Goal: Communication & Community: Share content

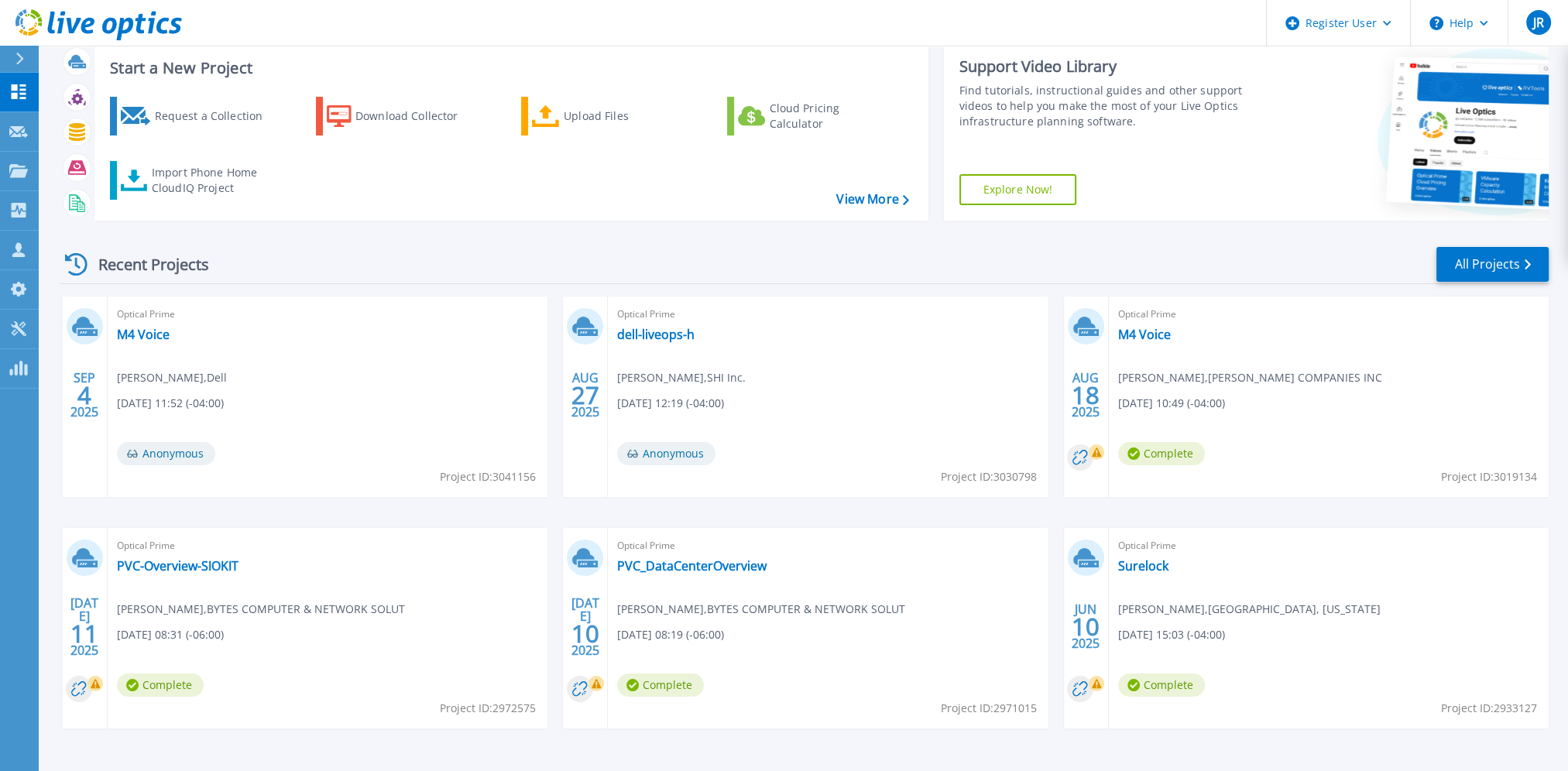
scroll to position [86, 0]
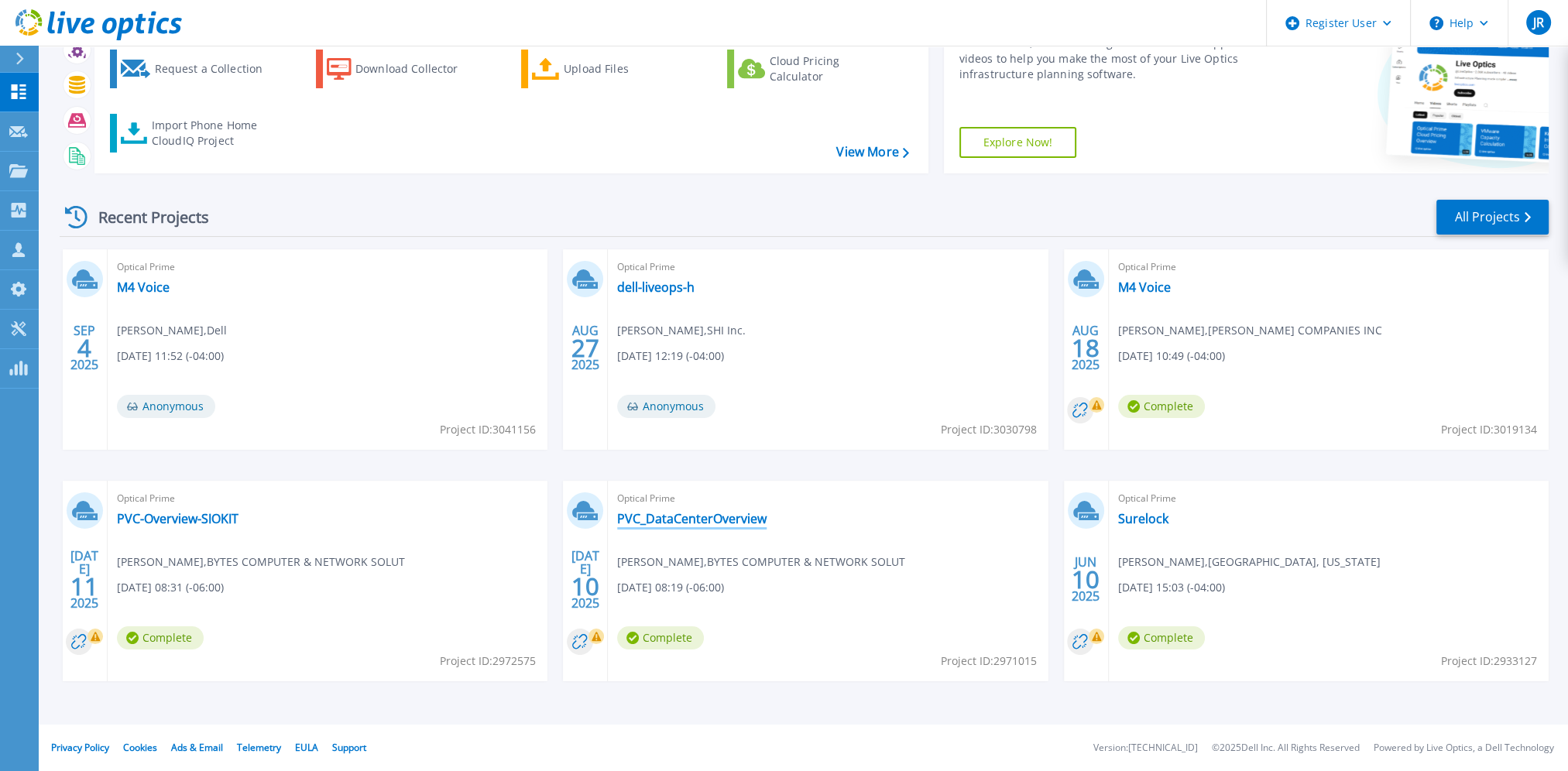
click at [735, 520] on link "PVC_DataCenterOverview" at bounding box center [692, 519] width 149 height 16
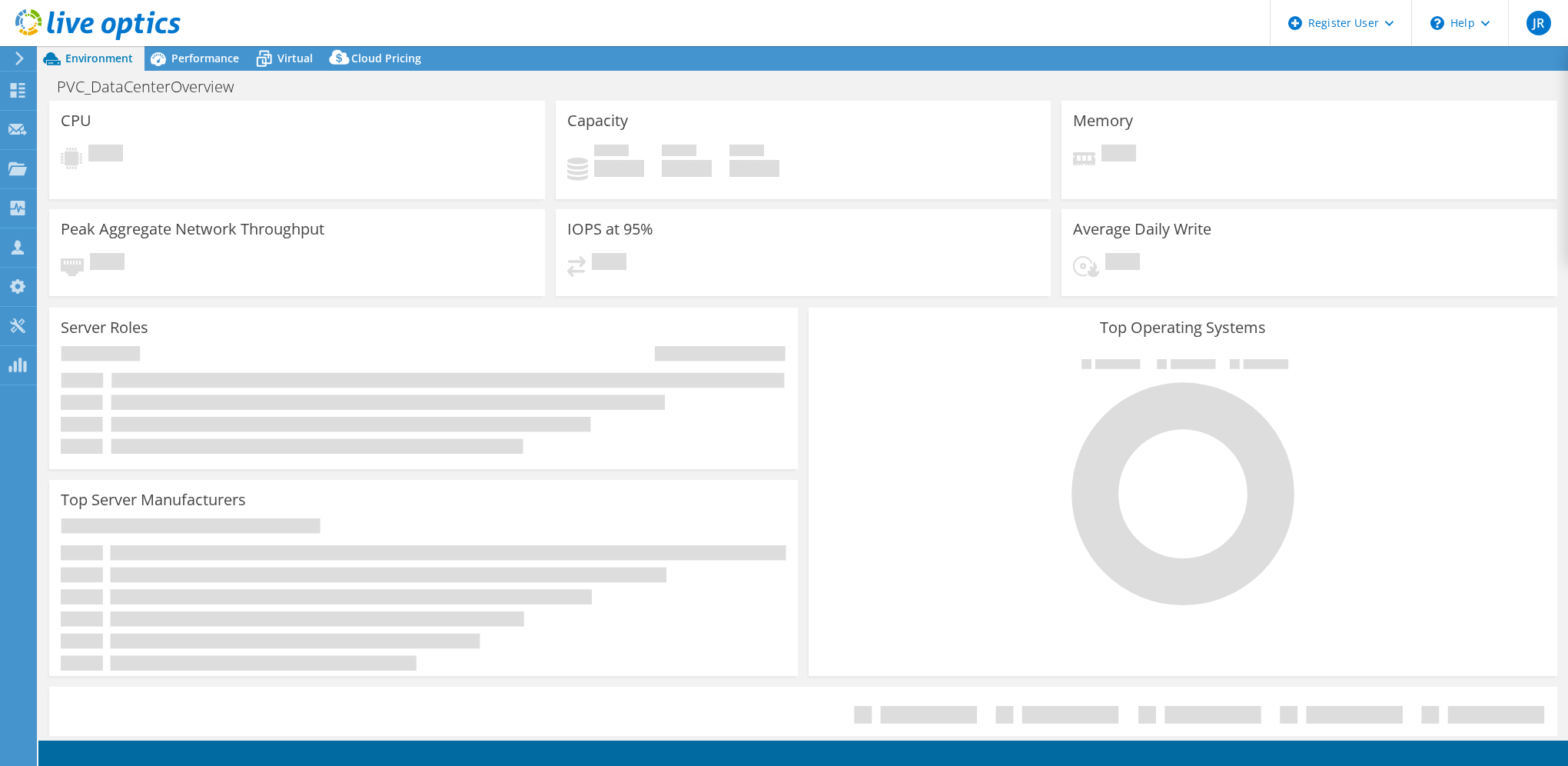
select select "USD"
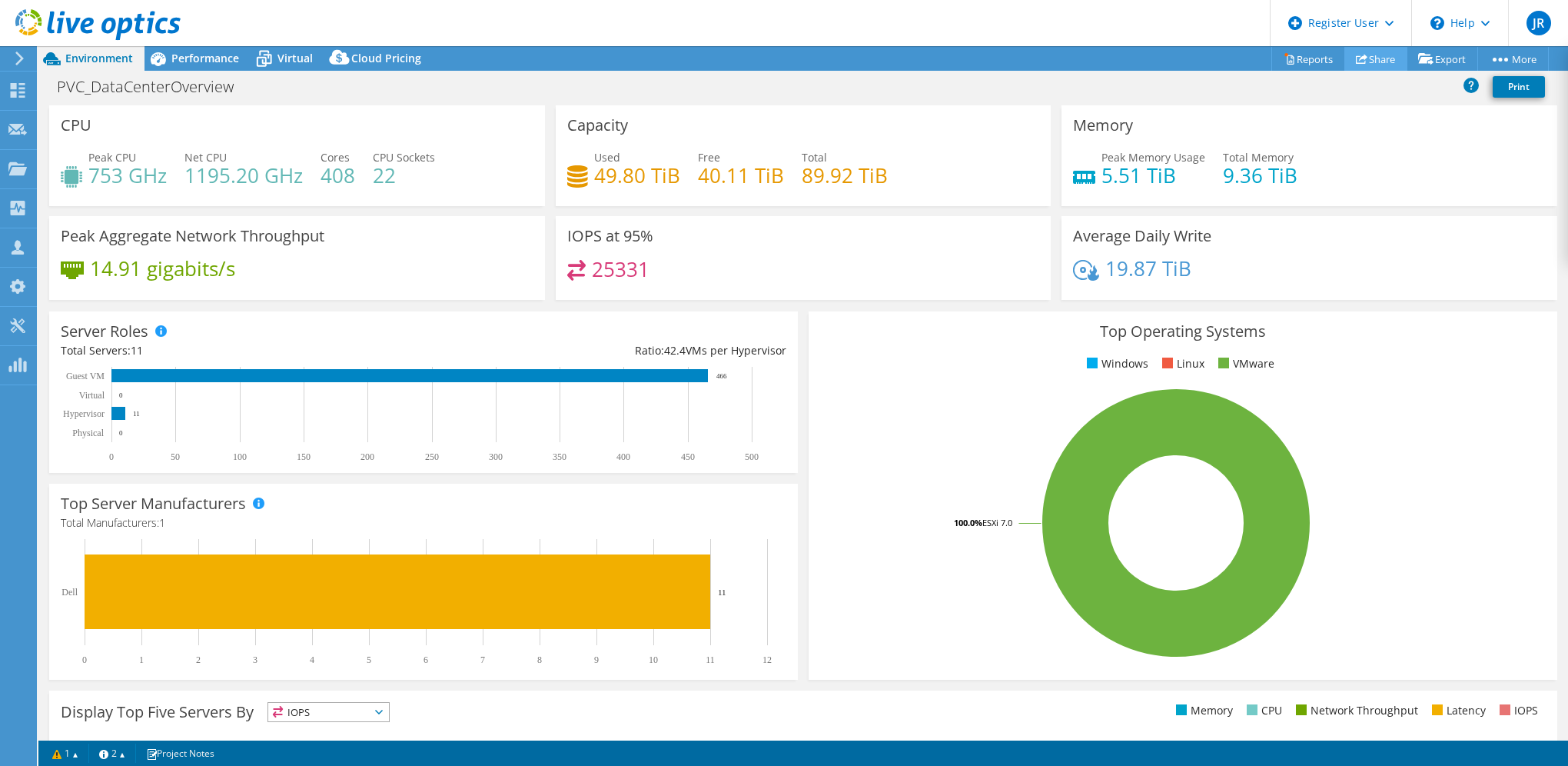
click at [1369, 62] on link "Share" at bounding box center [1375, 59] width 63 height 24
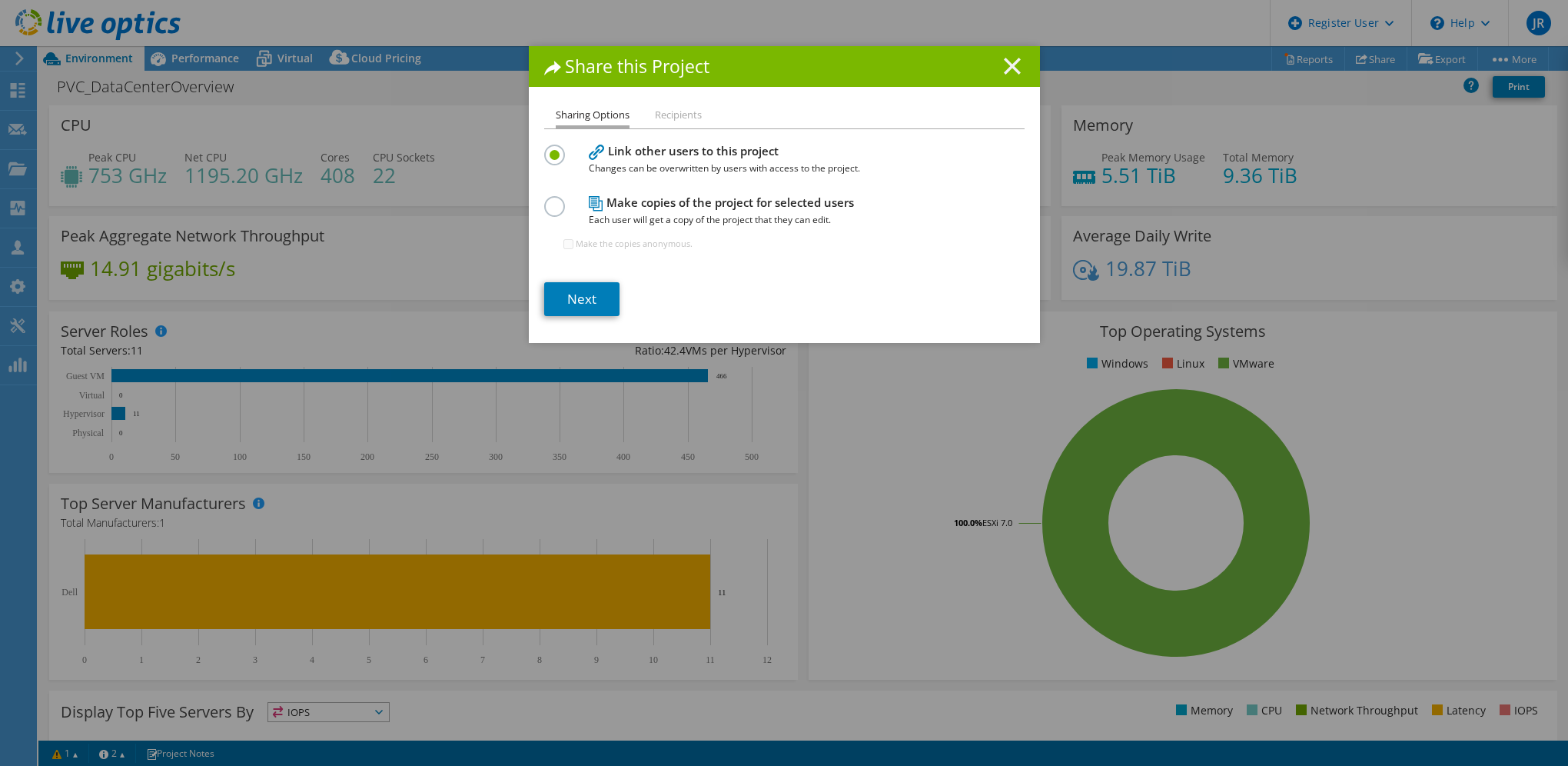
click at [1005, 70] on line at bounding box center [1012, 66] width 15 height 15
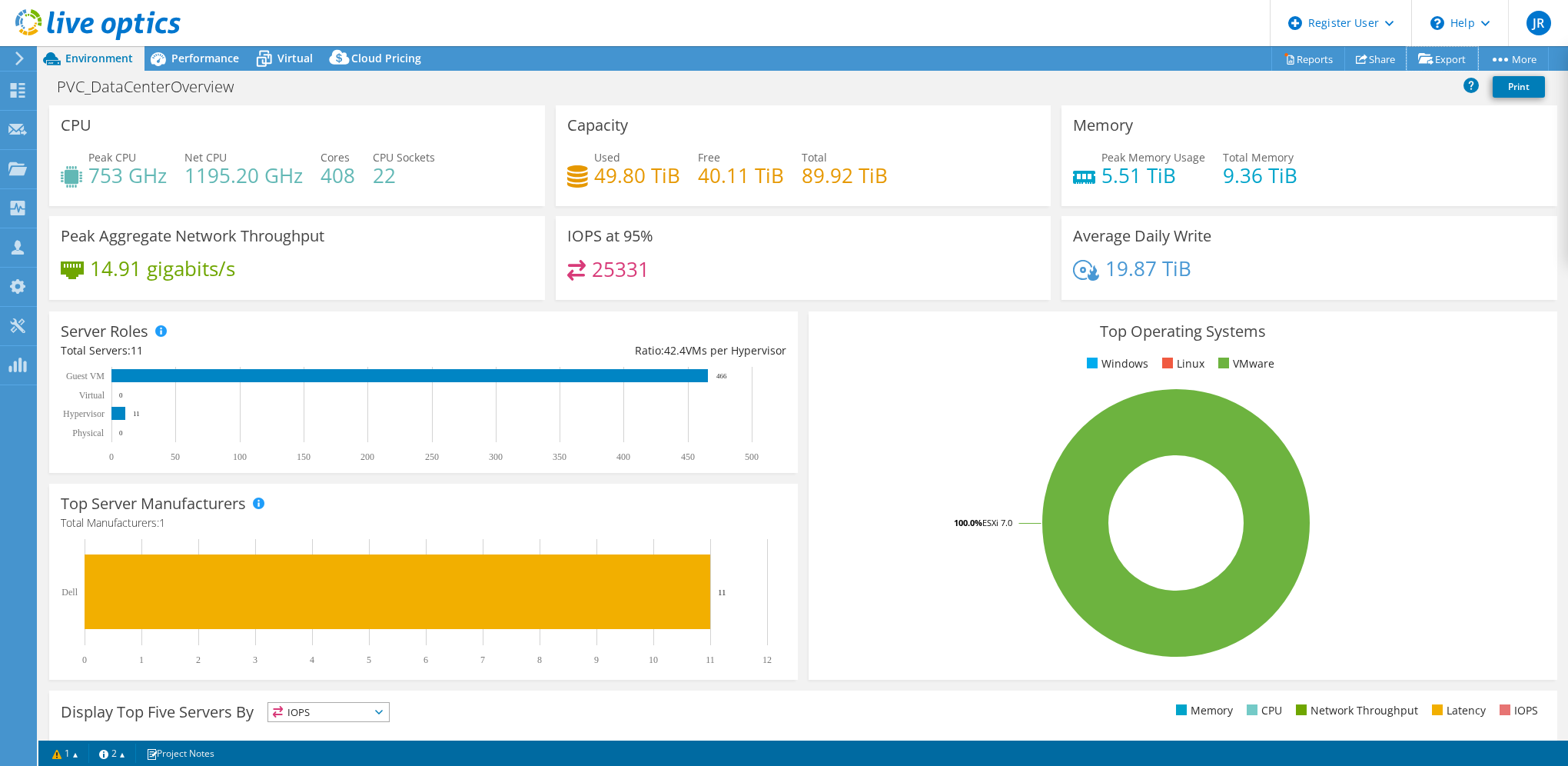
click at [1444, 60] on link "Export" at bounding box center [1443, 59] width 71 height 24
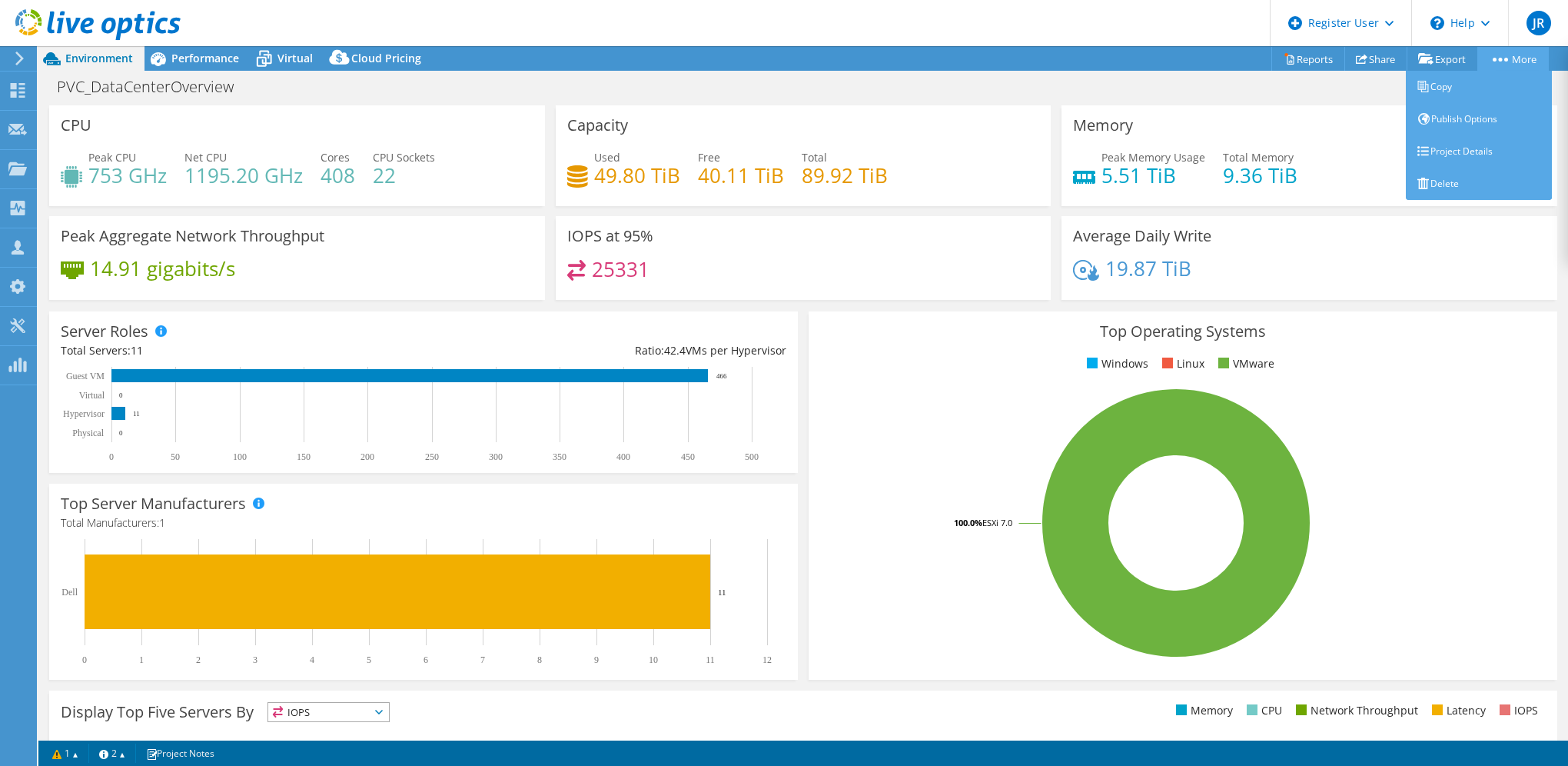
click at [1514, 55] on link "More" at bounding box center [1513, 59] width 71 height 24
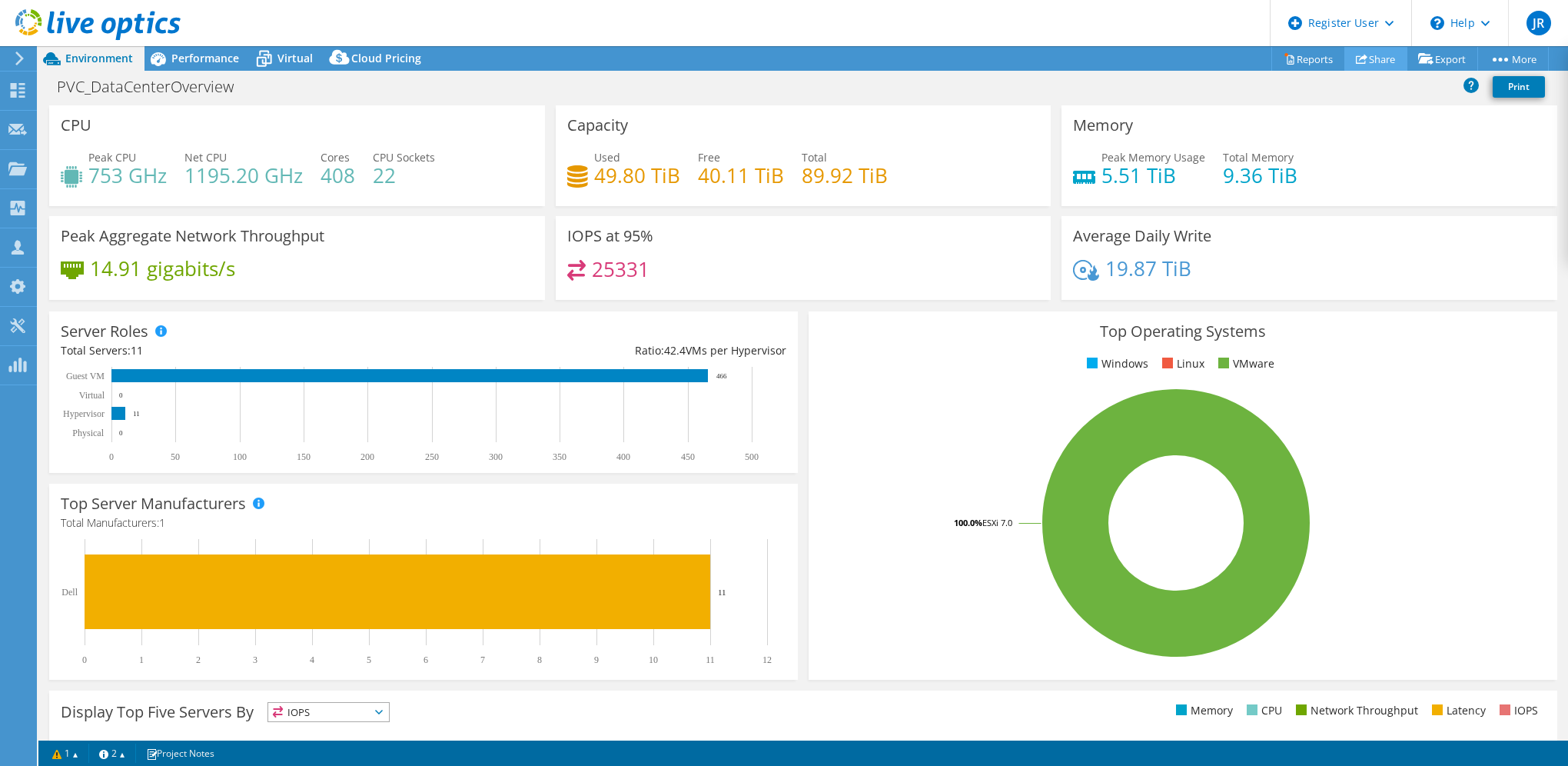
click at [1368, 59] on link "Share" at bounding box center [1375, 59] width 63 height 24
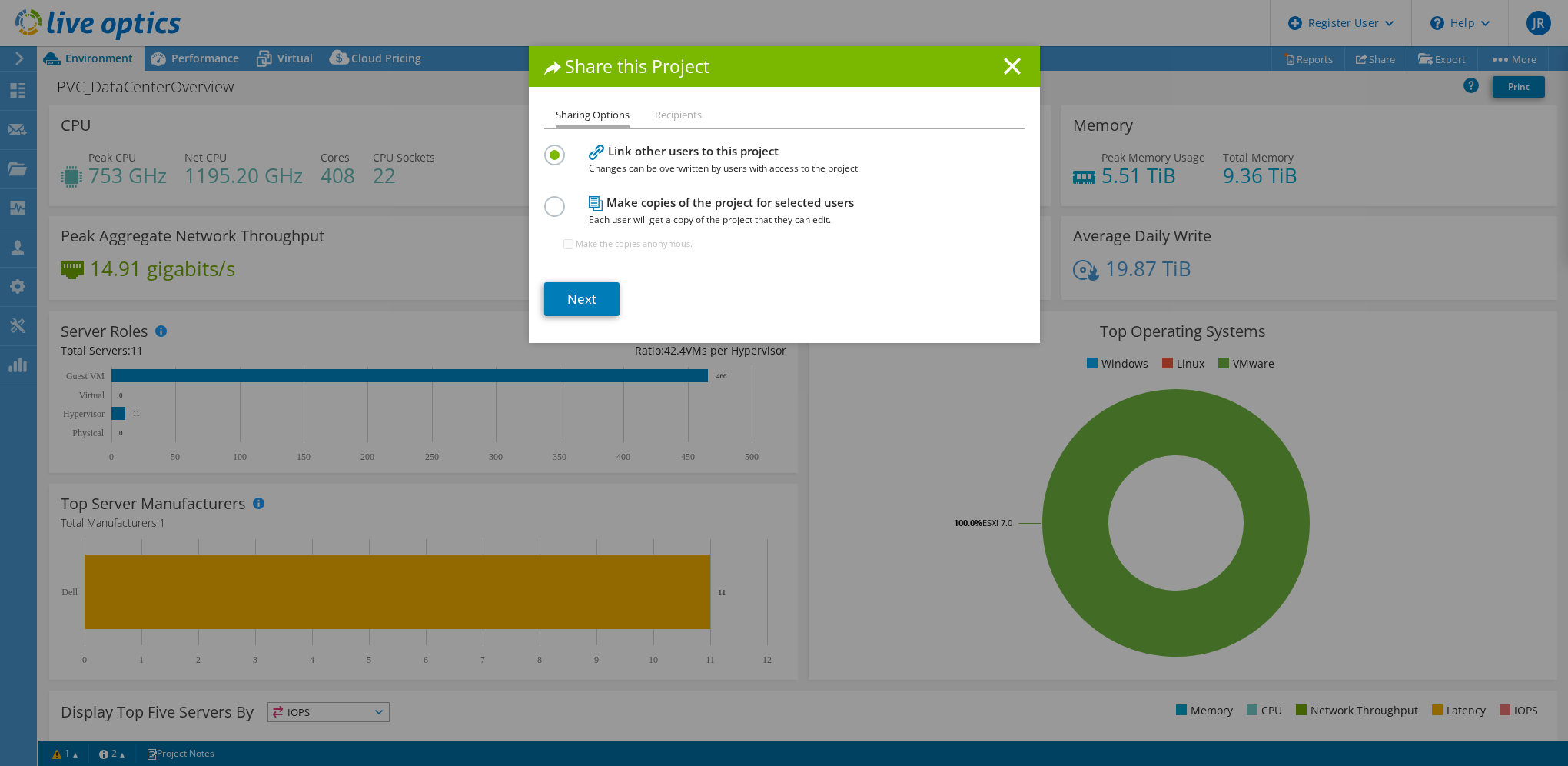
click at [544, 200] on label at bounding box center [558, 198] width 27 height 4
click at [0, 0] on input "radio" at bounding box center [0, 0] width 0 height 0
click at [592, 299] on link "Next" at bounding box center [582, 299] width 75 height 34
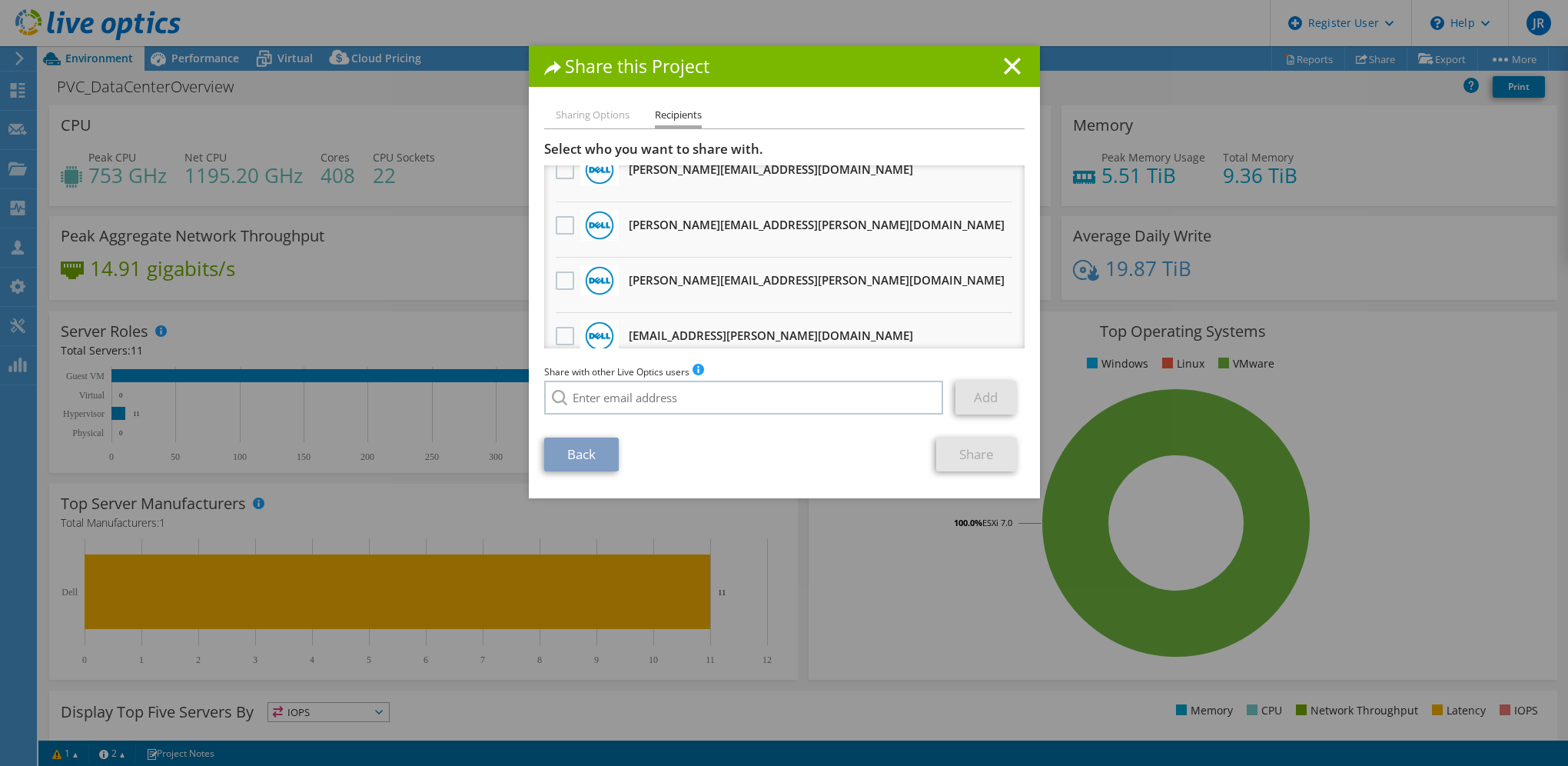
scroll to position [307, 0]
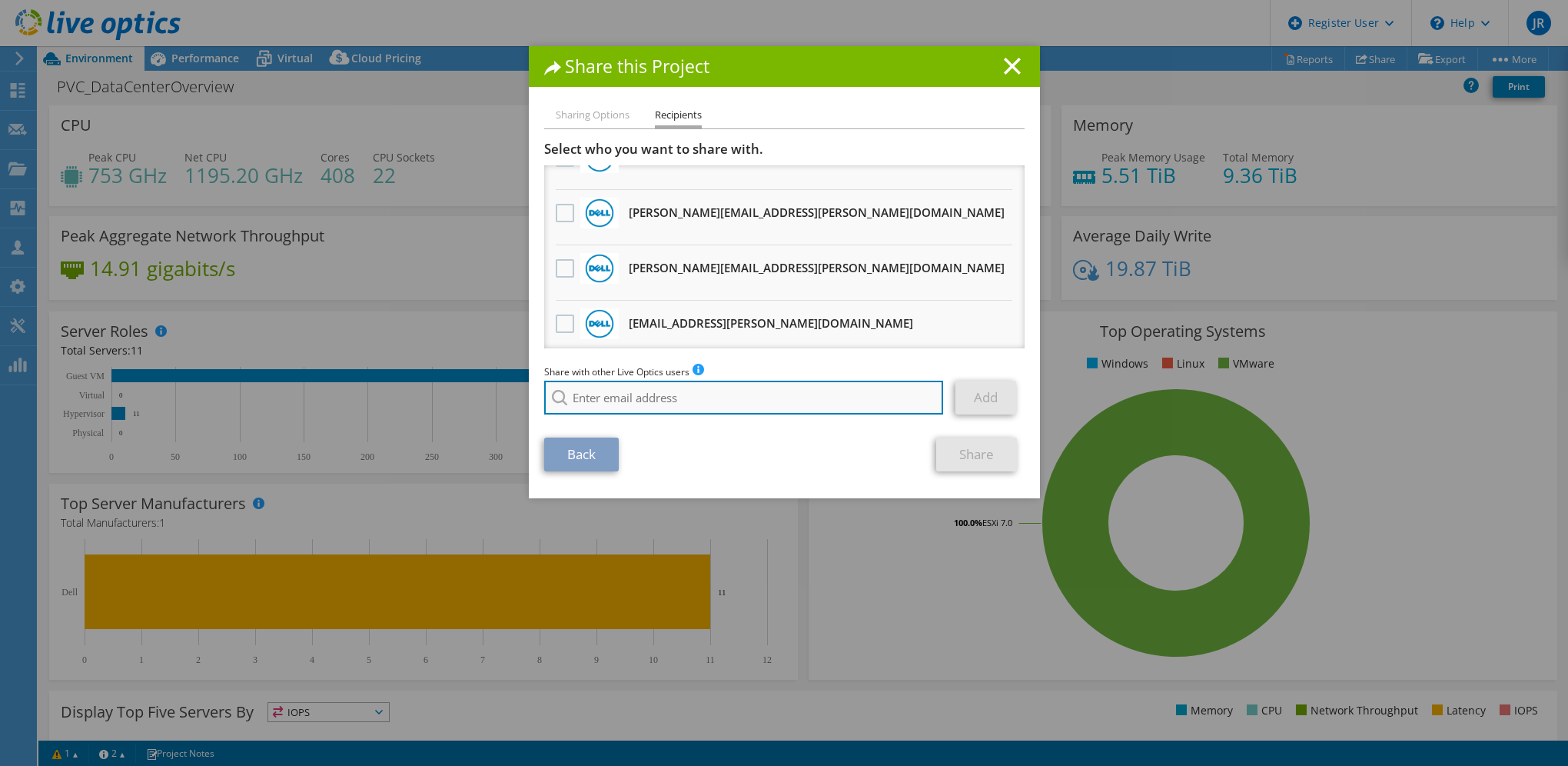
click at [584, 399] on input "search" at bounding box center [744, 397] width 400 height 34
paste input "[PERSON_NAME][EMAIL_ADDRESS][PERSON_NAME][DOMAIN_NAME]"
type input "[PERSON_NAME][EMAIL_ADDRESS][PERSON_NAME][DOMAIN_NAME]"
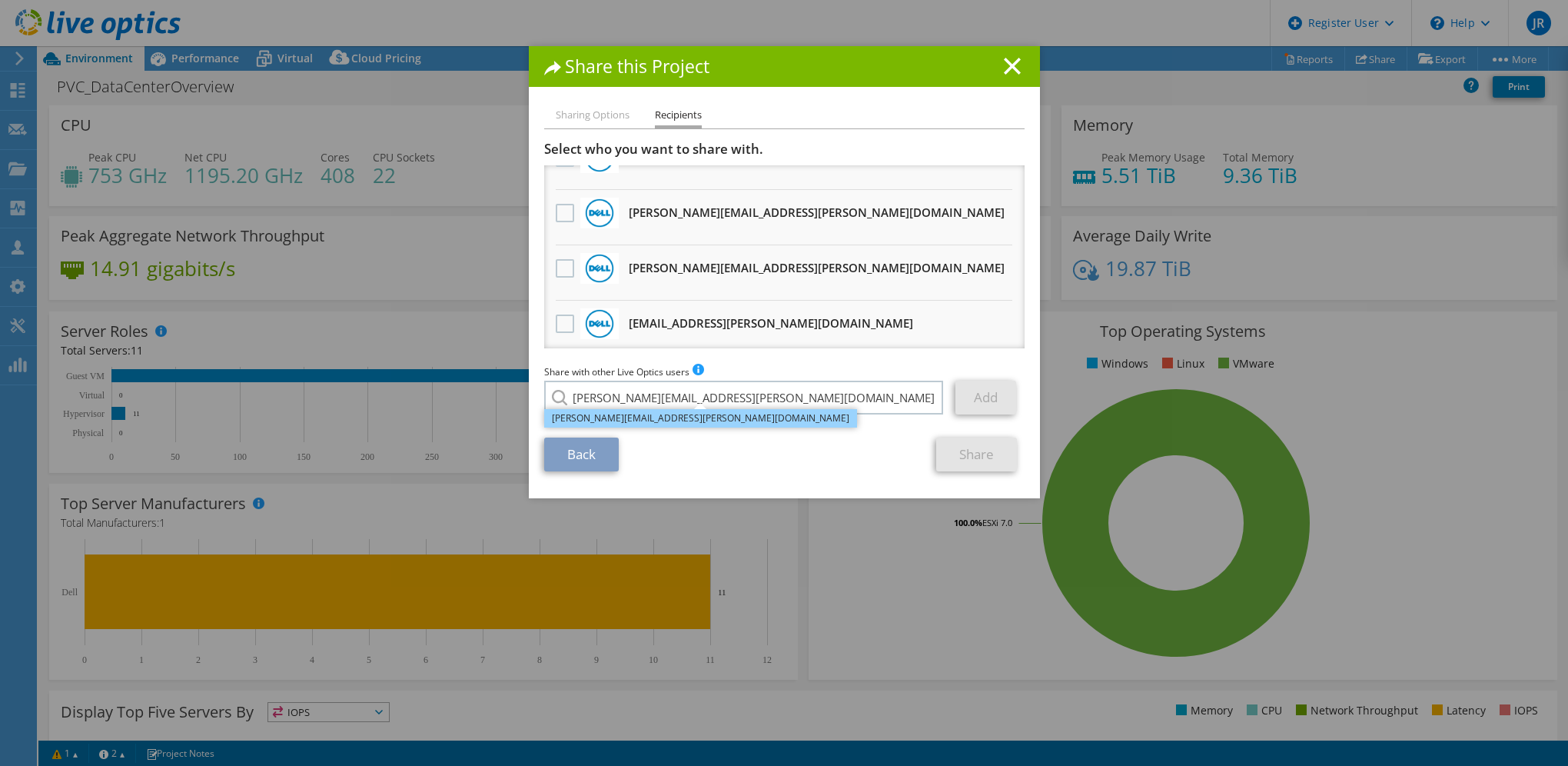
click at [650, 421] on li "[PERSON_NAME][EMAIL_ADDRESS][PERSON_NAME][DOMAIN_NAME]" at bounding box center [700, 418] width 313 height 18
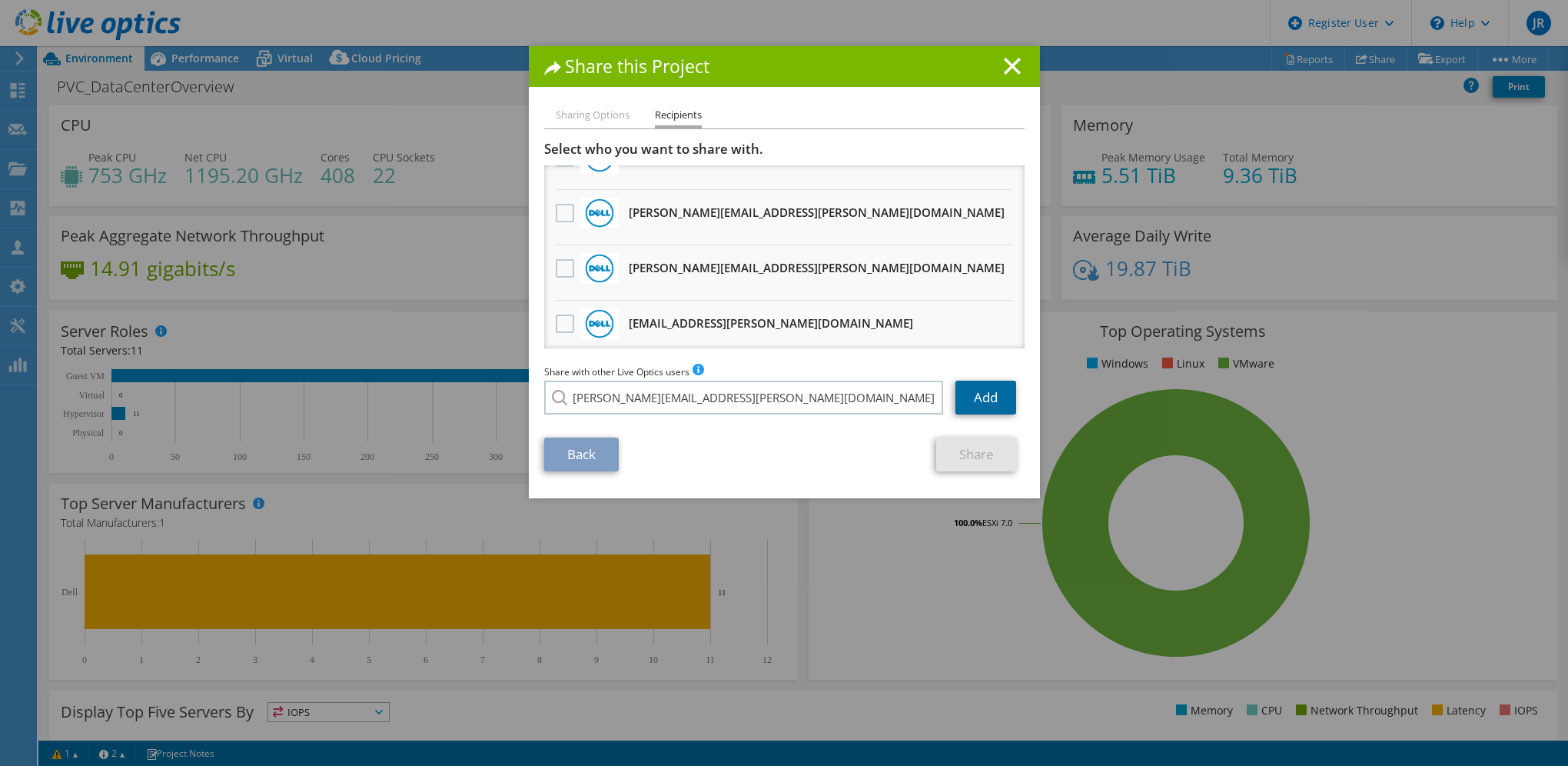
click at [980, 389] on link "Add" at bounding box center [985, 397] width 61 height 34
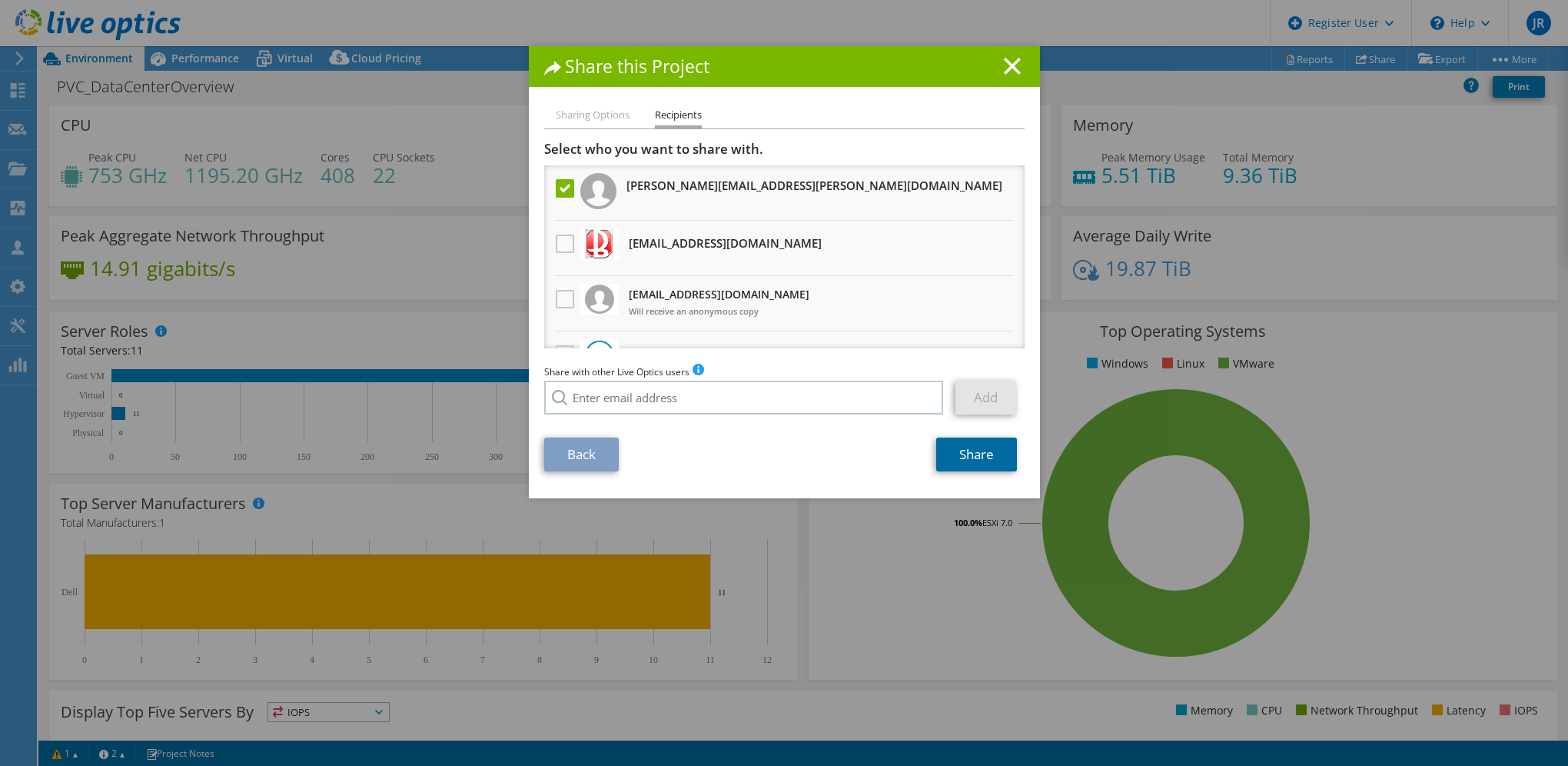
click at [980, 455] on link "Share" at bounding box center [977, 454] width 81 height 34
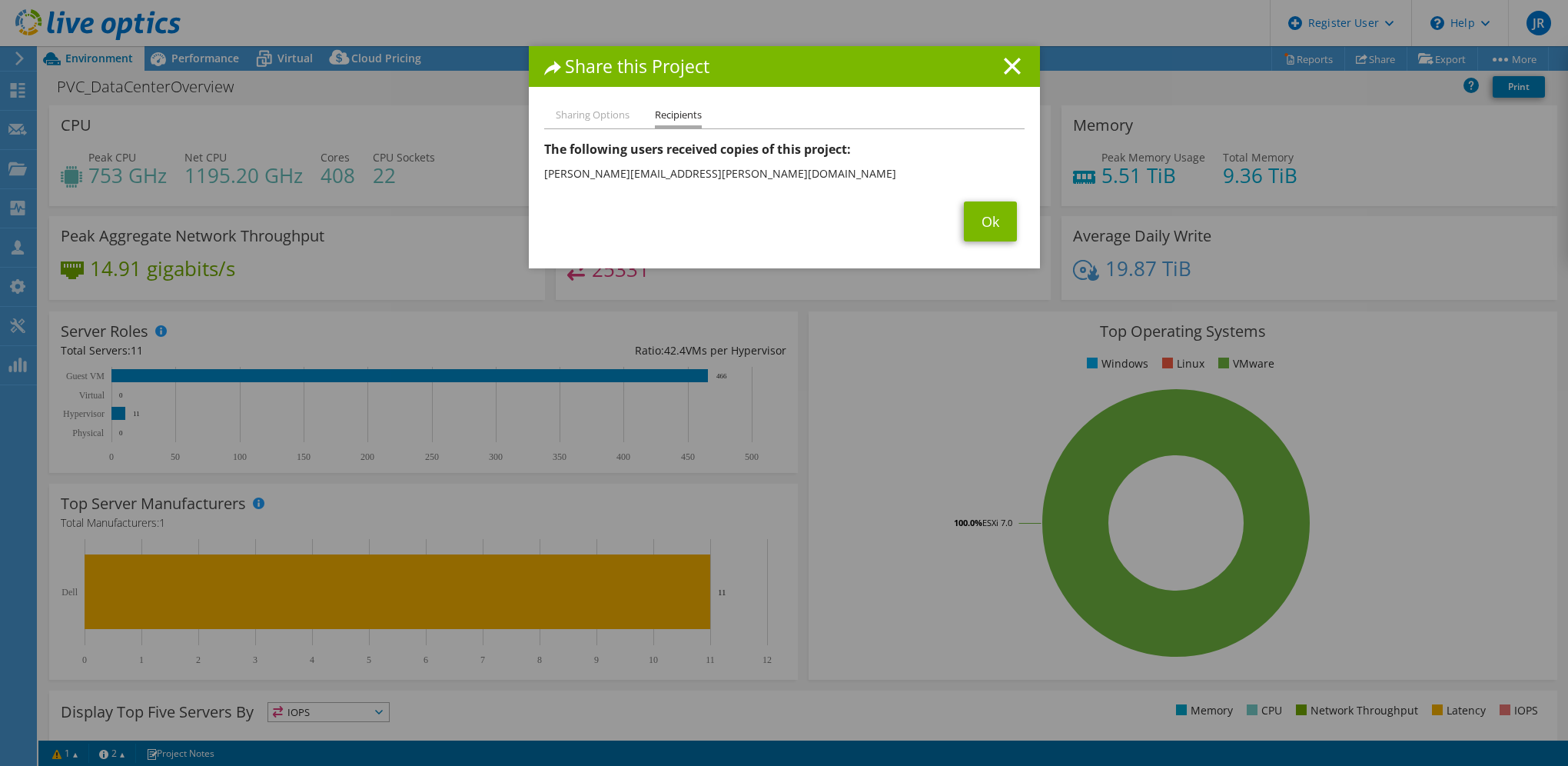
click at [657, 210] on div "Ok" at bounding box center [784, 222] width 481 height 40
click at [1009, 66] on icon at bounding box center [1012, 66] width 17 height 17
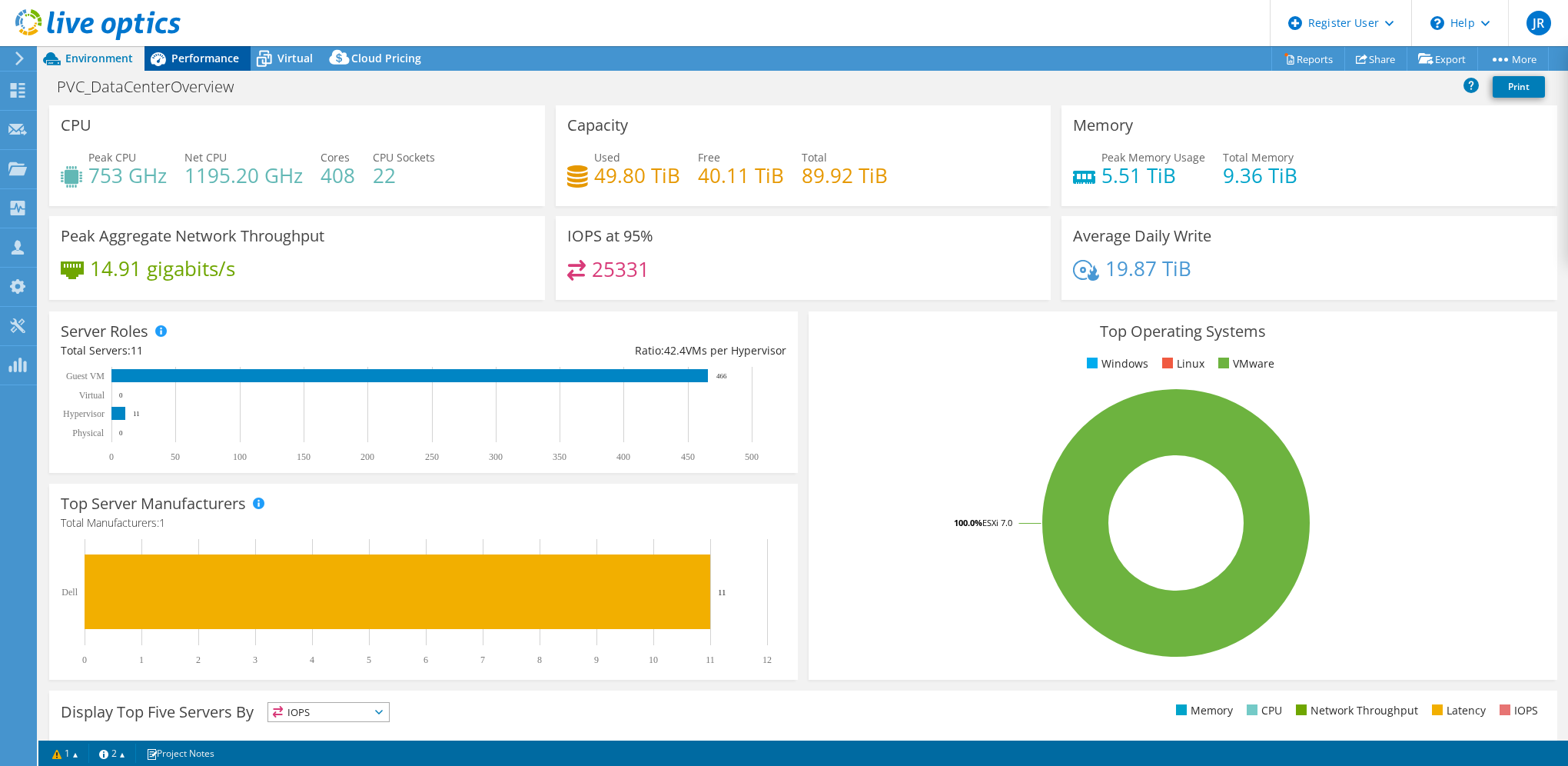
click at [188, 64] on span "Performance" at bounding box center [205, 58] width 67 height 14
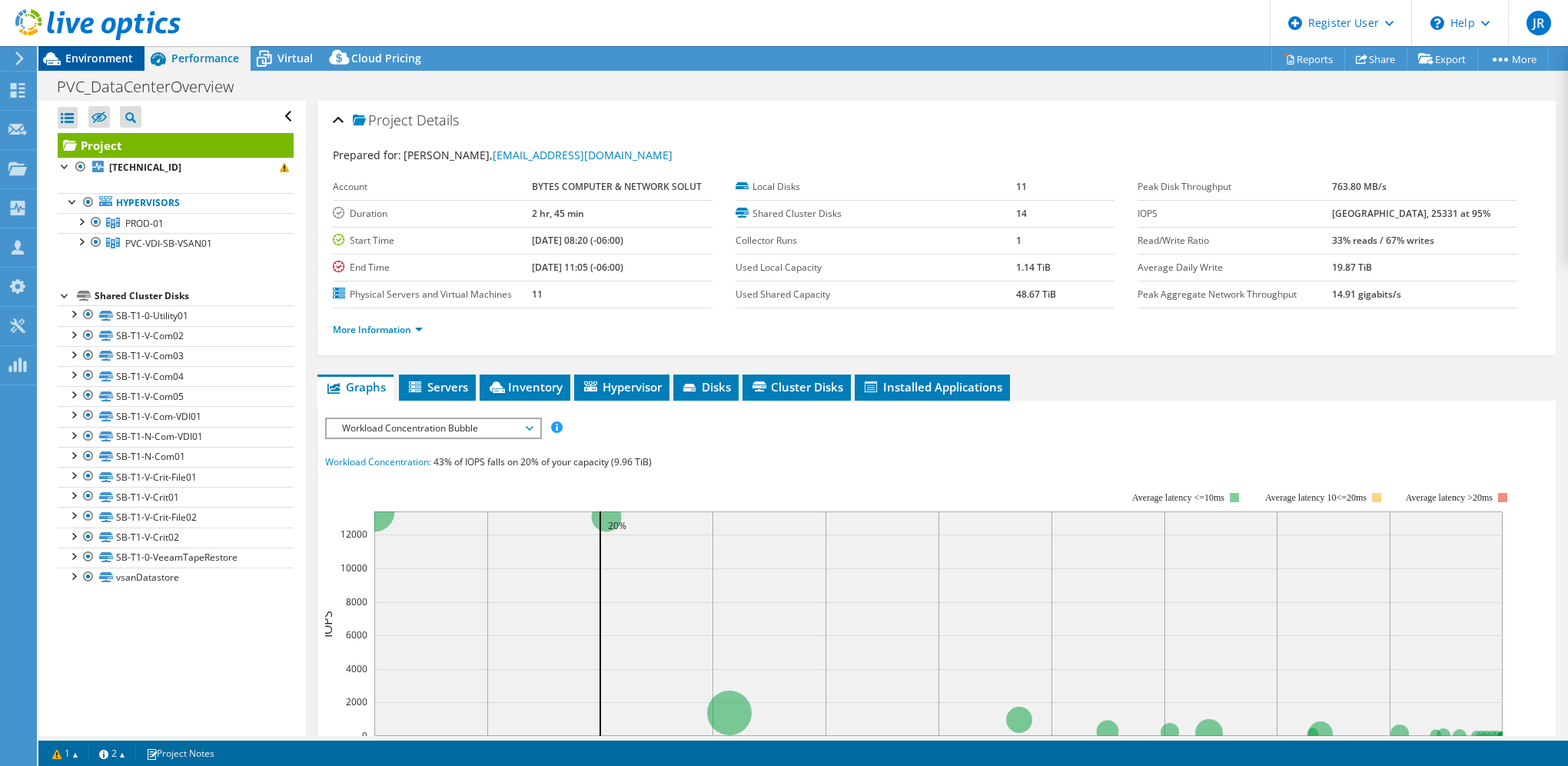
click at [93, 60] on span "Environment" at bounding box center [99, 58] width 67 height 14
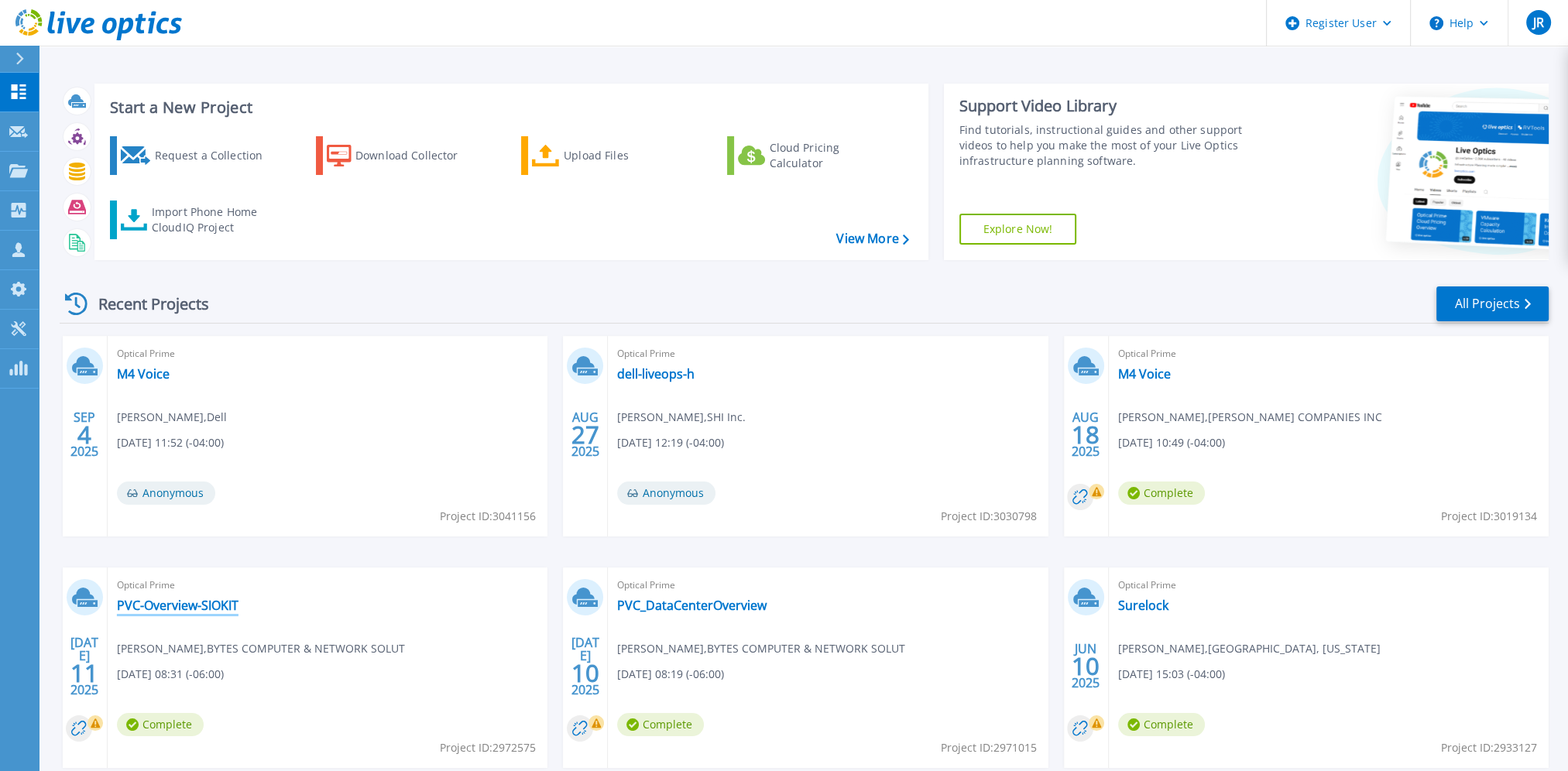
click at [201, 607] on link "PVC-Overview-SIOKIT" at bounding box center [178, 605] width 121 height 16
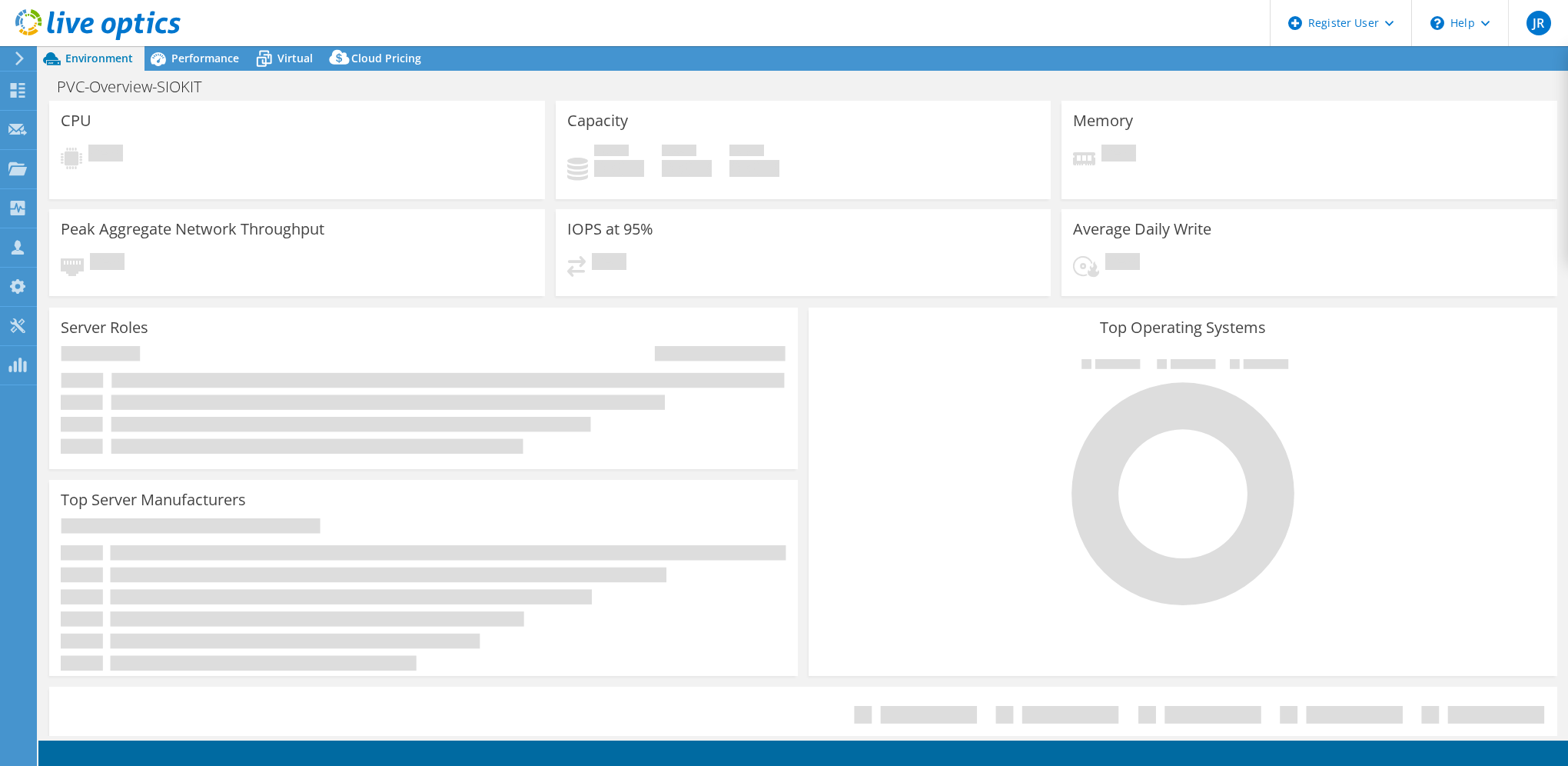
select select "USD"
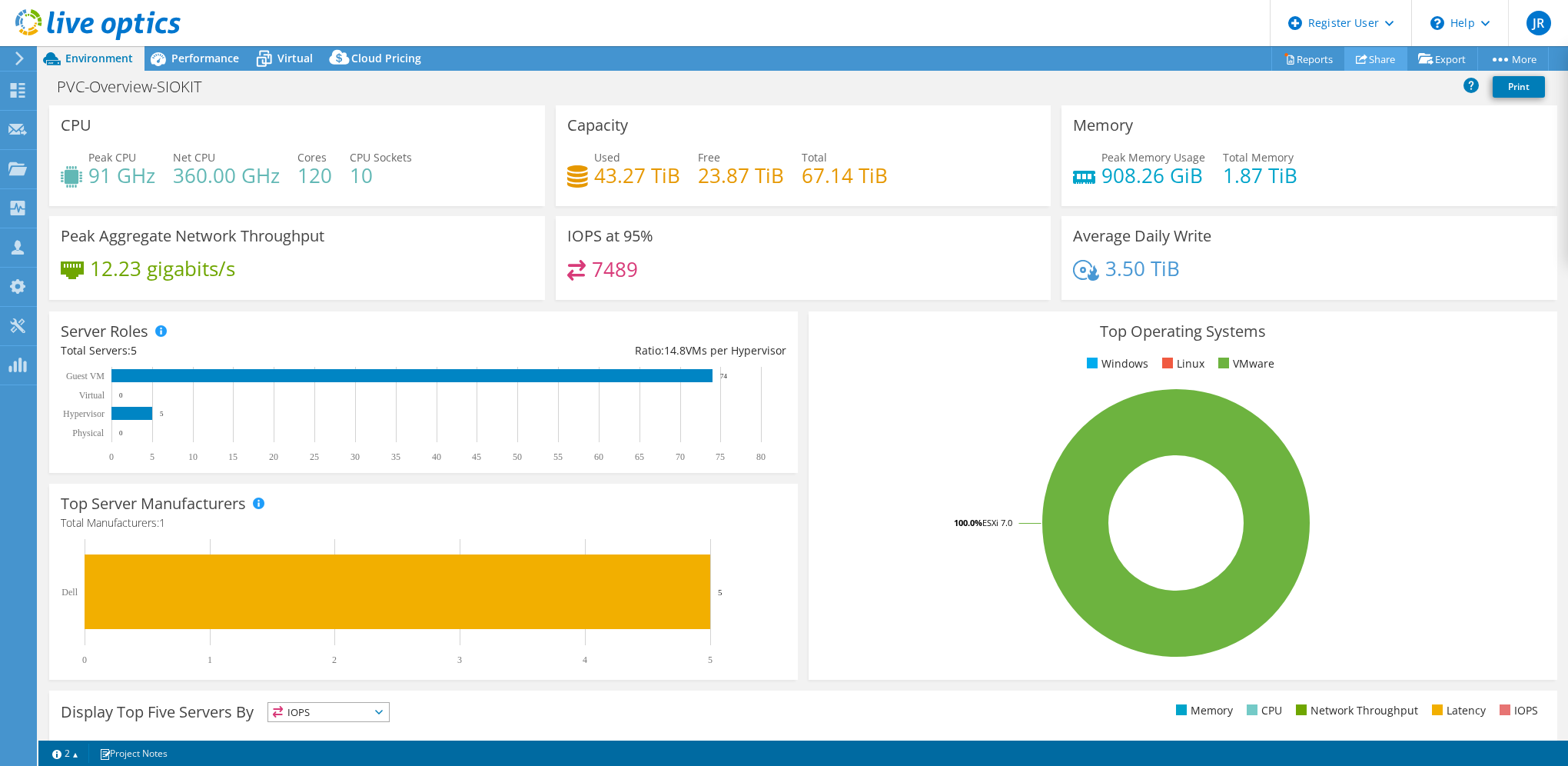
click at [1380, 63] on link "Share" at bounding box center [1375, 59] width 63 height 24
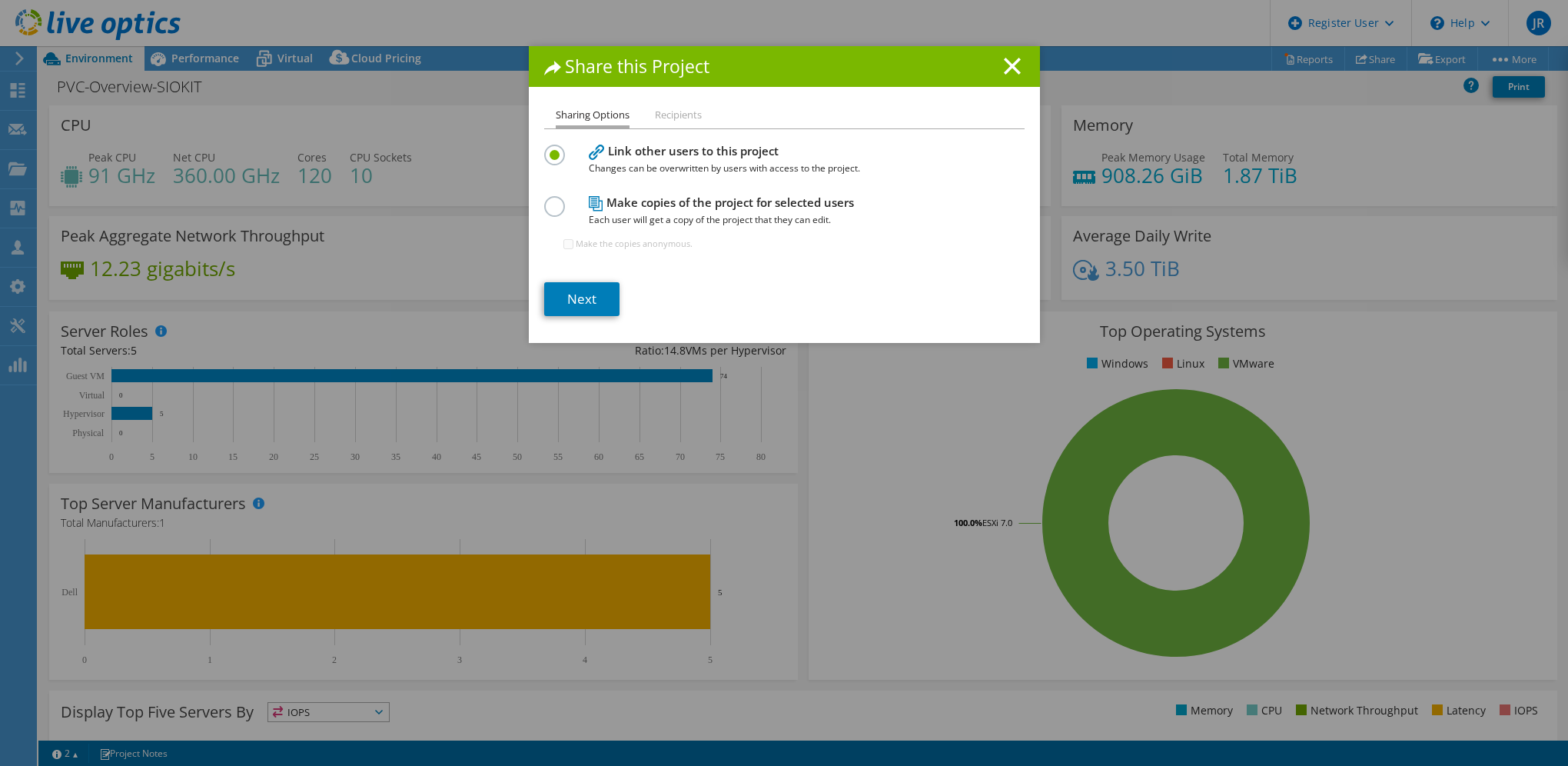
click at [666, 115] on li "Recipients" at bounding box center [678, 116] width 47 height 19
click at [546, 200] on label at bounding box center [558, 198] width 27 height 4
click at [0, 0] on input "radio" at bounding box center [0, 0] width 0 height 0
click at [675, 108] on li "Recipients" at bounding box center [678, 116] width 47 height 19
click at [675, 121] on li "Recipients" at bounding box center [678, 116] width 47 height 19
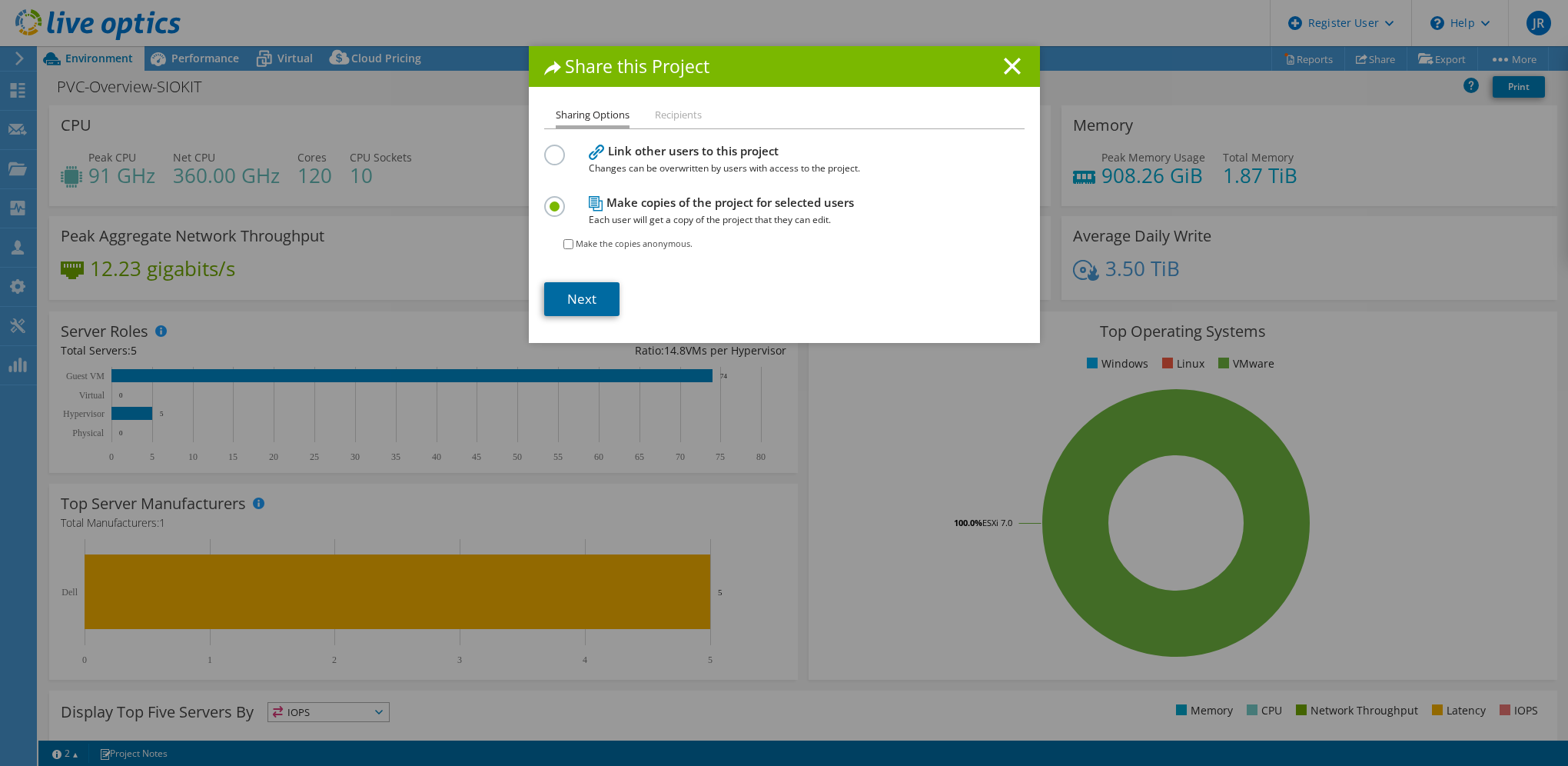
click at [591, 306] on link "Next" at bounding box center [582, 299] width 75 height 34
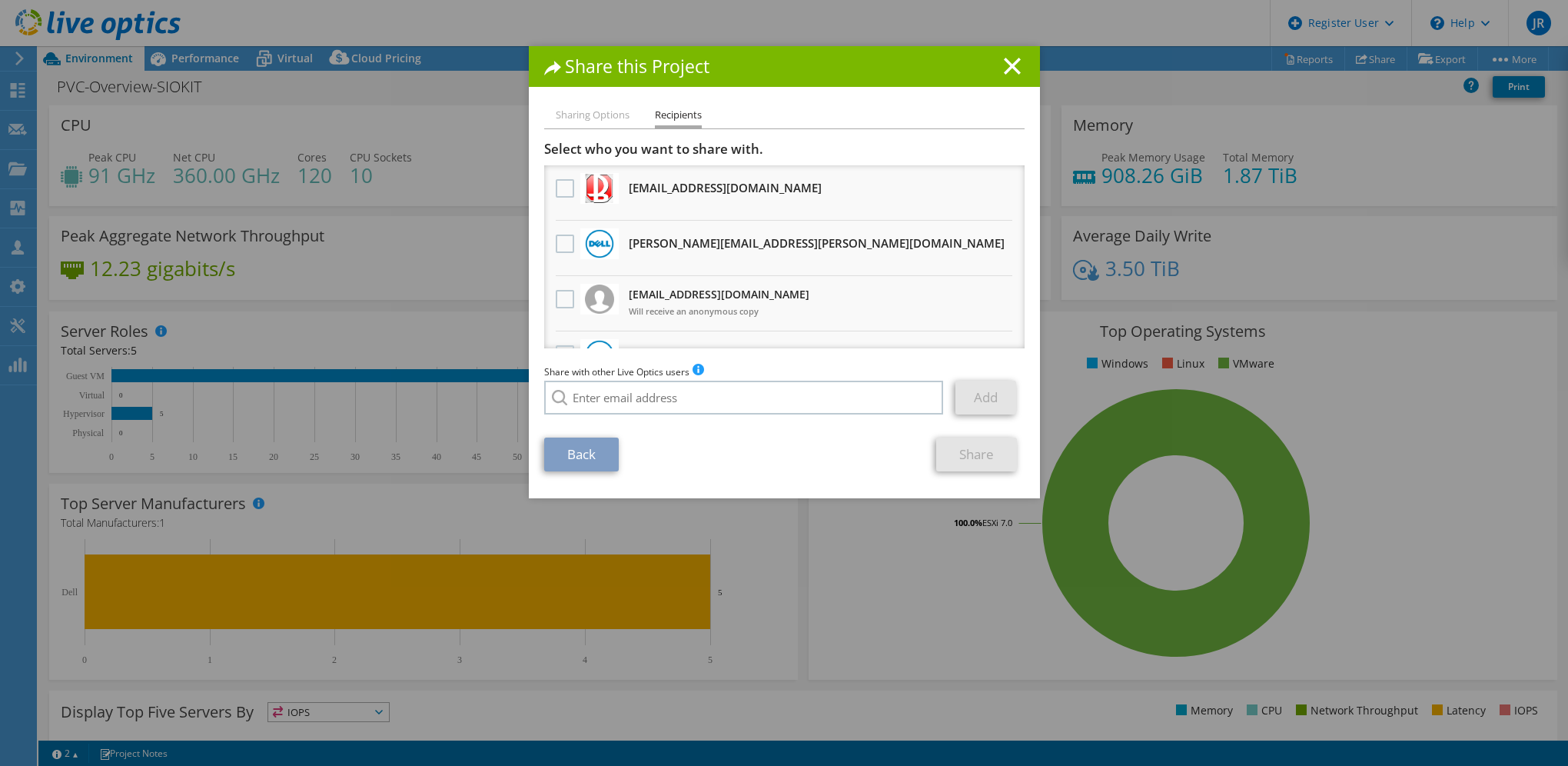
click at [552, 240] on div at bounding box center [564, 245] width 26 height 33
click at [562, 247] on label at bounding box center [566, 243] width 22 height 18
click at [0, 0] on input "checkbox" at bounding box center [0, 0] width 0 height 0
click at [975, 459] on link "Share" at bounding box center [977, 454] width 81 height 34
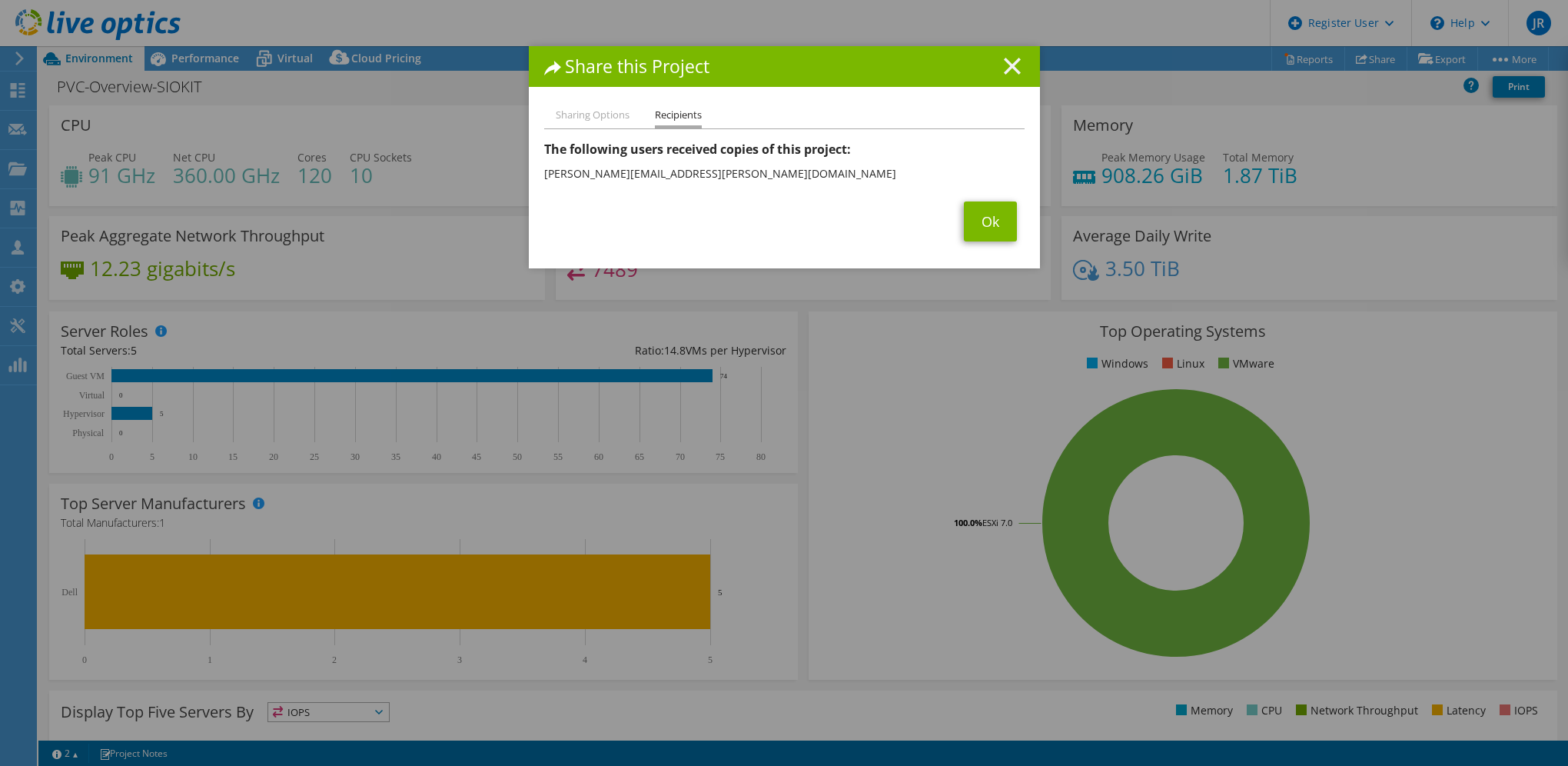
click at [1012, 63] on icon at bounding box center [1012, 66] width 17 height 17
